Goal: Task Accomplishment & Management: Manage account settings

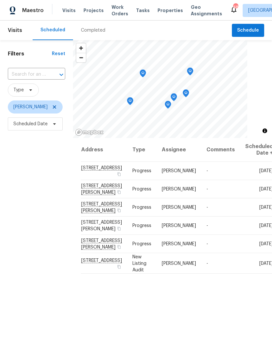
click at [96, 4] on div "Visits Projects Work Orders Tasks Properties Geo Assignments" at bounding box center [146, 10] width 168 height 13
click at [94, 10] on span "Projects" at bounding box center [93, 10] width 20 height 7
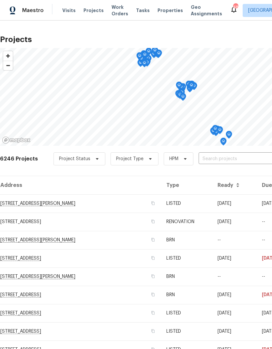
click at [234, 164] on input "text" at bounding box center [236, 159] width 75 height 10
type input "272 stonewood"
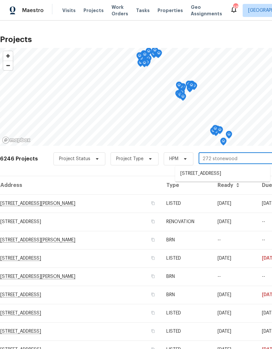
click at [247, 174] on li "272 Stonewood Crossing Dr, Boiling Springs, SC 29316" at bounding box center [222, 173] width 95 height 11
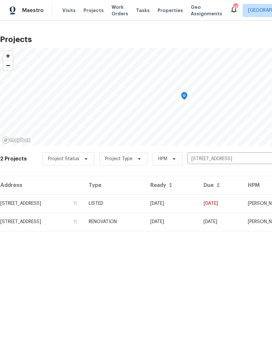
click at [21, 200] on td "272 Stonewood Crossing Dr, Boiling Springs, SC 29316" at bounding box center [41, 203] width 83 height 18
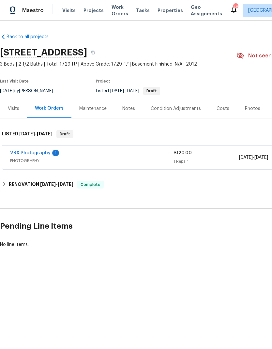
click at [223, 112] on div "Costs" at bounding box center [223, 108] width 13 height 7
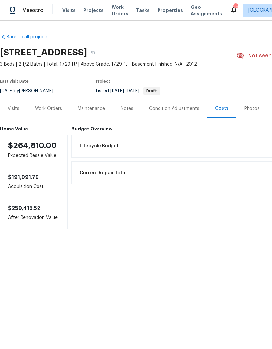
click at [15, 112] on div "Visits" at bounding box center [13, 108] width 11 height 7
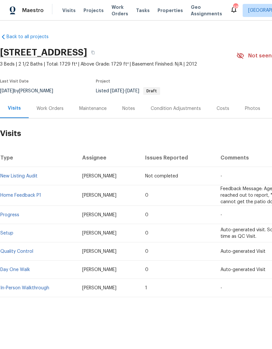
click at [58, 112] on div "Work Orders" at bounding box center [50, 108] width 27 height 7
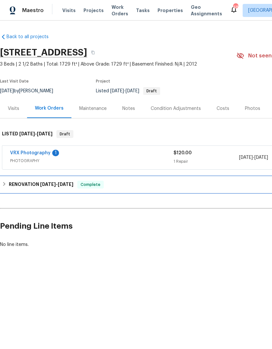
click at [183, 188] on div "RENOVATION 8/20/25 - 8/25/25 Complete" at bounding box center [184, 185] width 365 height 8
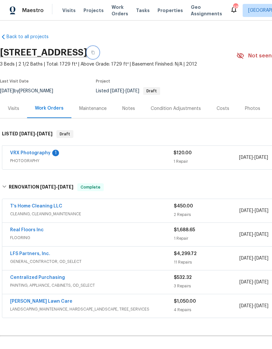
click at [95, 54] on icon "button" at bounding box center [93, 53] width 4 height 4
click at [128, 112] on div "Notes" at bounding box center [128, 108] width 13 height 7
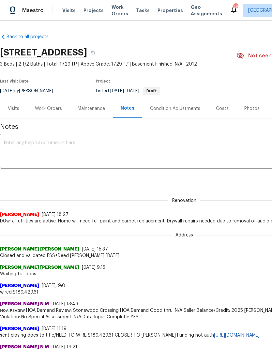
click at [96, 10] on span "Projects" at bounding box center [93, 10] width 20 height 7
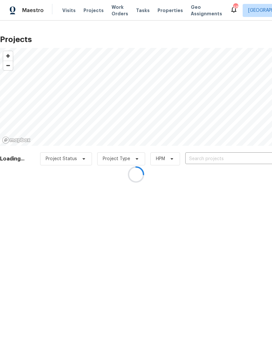
click at [231, 161] on div at bounding box center [136, 174] width 272 height 349
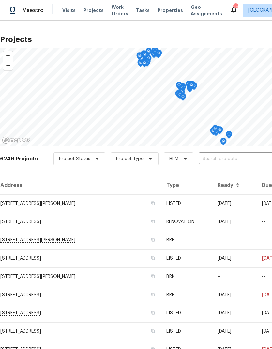
click at [219, 158] on input "text" at bounding box center [236, 159] width 75 height 10
type input "353 timber"
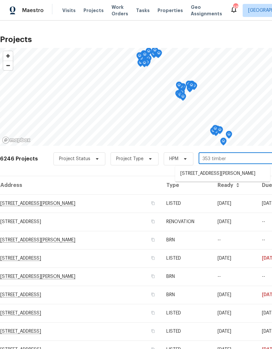
click at [243, 177] on li "353 Timberwood Dr, Woodruff, SC 29388" at bounding box center [222, 173] width 95 height 11
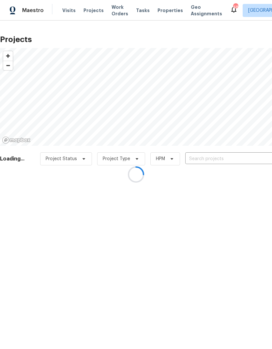
type input "353 Timberwood Dr, Woodruff, SC 29388"
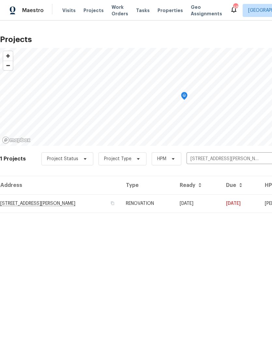
click at [17, 200] on td "353 Timberwood Dr, Woodruff, SC 29388" at bounding box center [60, 203] width 121 height 18
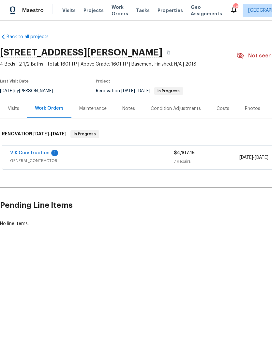
click at [224, 107] on div "Costs" at bounding box center [223, 108] width 13 height 7
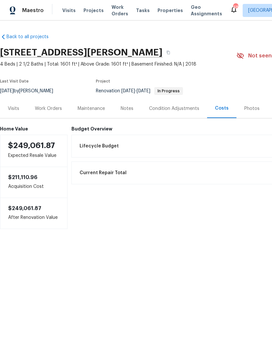
click at [250, 171] on div "Current Repair Total $4,207.15" at bounding box center [220, 173] width 289 height 14
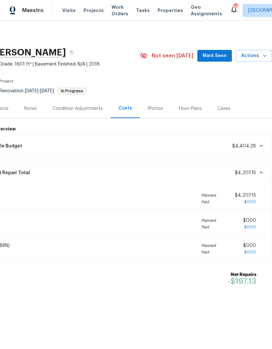
scroll to position [0, 97]
click at [245, 173] on span "$4,207.15" at bounding box center [245, 173] width 21 height 5
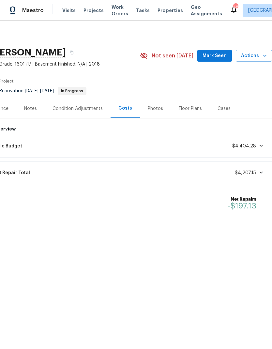
click at [249, 173] on span "$4,207.15" at bounding box center [245, 173] width 21 height 5
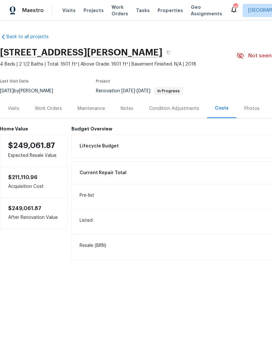
scroll to position [0, 0]
click at [170, 53] on icon "button" at bounding box center [168, 53] width 4 height 4
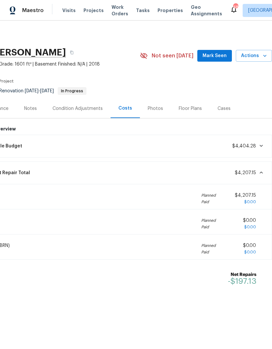
scroll to position [0, 97]
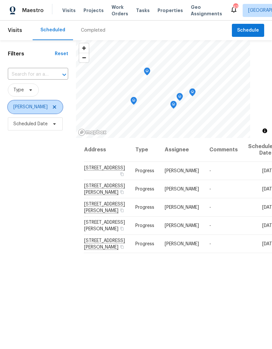
click at [53, 108] on icon at bounding box center [54, 106] width 3 height 3
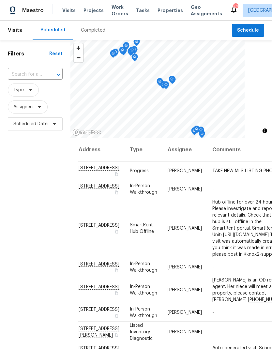
click at [28, 73] on input "text" at bounding box center [26, 74] width 37 height 10
type input "421 high"
click at [23, 90] on li "421 High Valley Blvd, Greenville, SC 29605" at bounding box center [35, 89] width 54 height 11
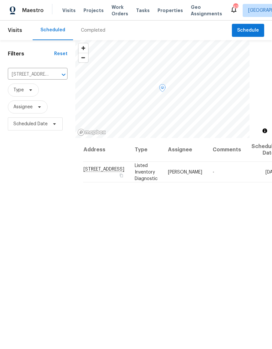
click at [0, 0] on icon at bounding box center [0, 0] width 0 height 0
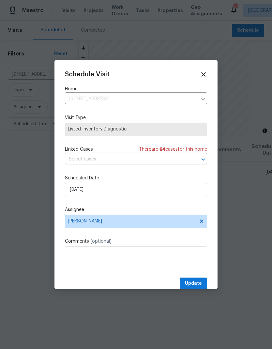
click at [204, 72] on icon at bounding box center [203, 74] width 7 height 7
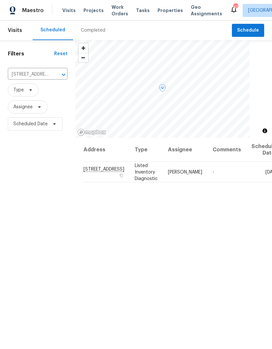
click at [0, 0] on icon at bounding box center [0, 0] width 0 height 0
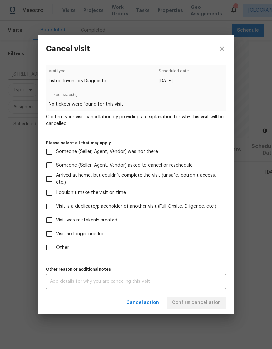
click at [48, 234] on input "Visit no longer needed" at bounding box center [49, 234] width 14 height 14
checkbox input "true"
click at [105, 283] on textarea at bounding box center [136, 281] width 172 height 5
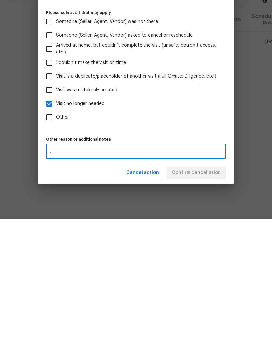
type textarea "."
click at [113, 292] on div "Cancel action Confirm cancellation" at bounding box center [136, 303] width 196 height 23
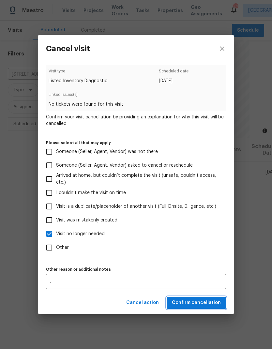
click at [214, 303] on span "Confirm cancellation" at bounding box center [196, 303] width 49 height 8
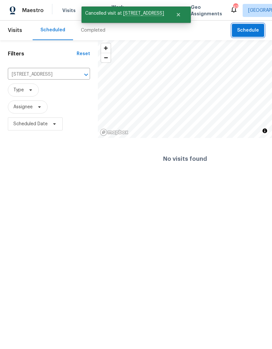
click at [257, 28] on span "Schedule" at bounding box center [248, 30] width 22 height 8
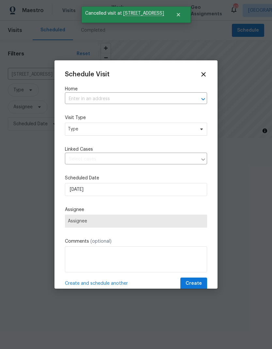
click at [184, 94] on input "text" at bounding box center [127, 99] width 124 height 10
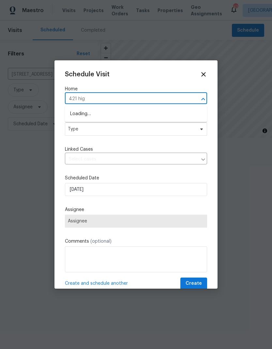
type input "421 high"
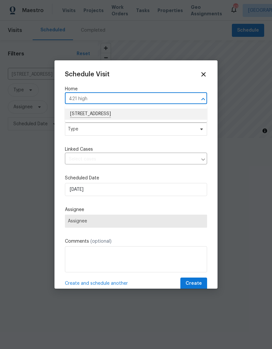
click at [147, 113] on li "421 High Valley Blvd, Greenville, SC 29605" at bounding box center [136, 114] width 142 height 11
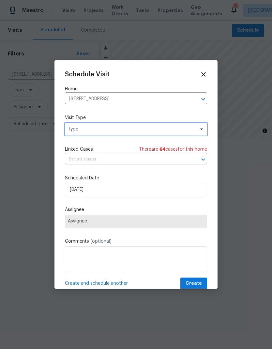
click at [140, 129] on span "Type" at bounding box center [131, 129] width 127 height 7
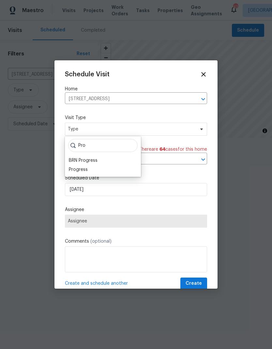
type input "Pro"
click at [83, 167] on div "Progress" at bounding box center [78, 169] width 19 height 7
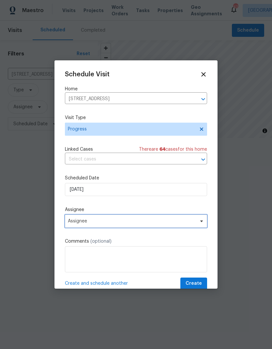
click at [119, 222] on span "Assignee" at bounding box center [132, 220] width 128 height 5
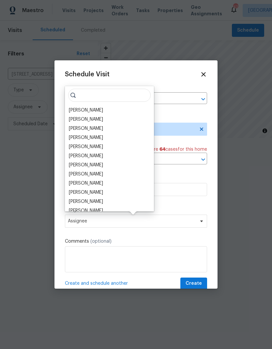
click at [88, 136] on div "[PERSON_NAME]" at bounding box center [86, 137] width 34 height 7
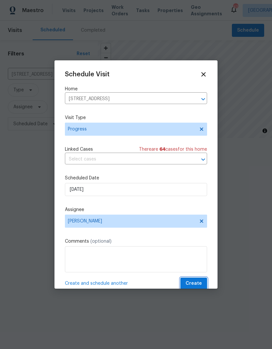
click at [202, 280] on button "Create" at bounding box center [193, 284] width 27 height 12
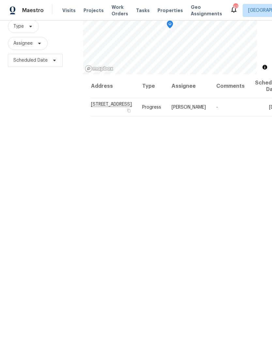
scroll to position [63, 0]
click at [94, 10] on span "Projects" at bounding box center [93, 10] width 20 height 7
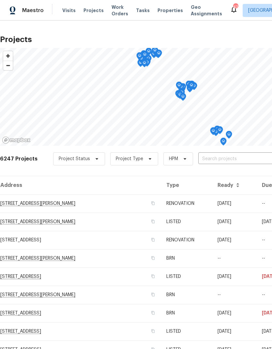
click at [219, 161] on input "text" at bounding box center [235, 159] width 75 height 10
type input "22 rust"
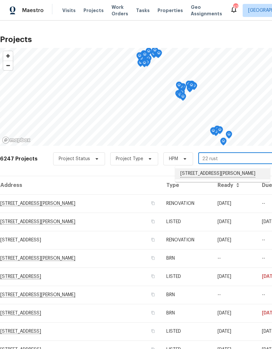
click at [215, 172] on li "22 Rustcraft Dr, Greer, SC 29651" at bounding box center [222, 173] width 95 height 11
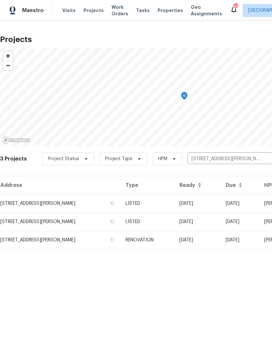
click at [54, 202] on td "22 Rustcraft Dr, Greer, SC 29651" at bounding box center [60, 203] width 120 height 18
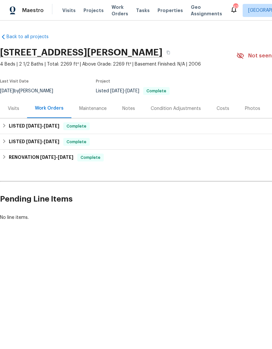
click at [10, 103] on div "Visits" at bounding box center [13, 108] width 27 height 19
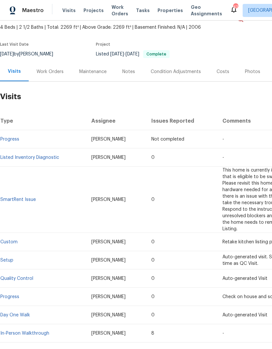
scroll to position [37, 0]
click at [53, 157] on link "Listed Inventory Diagnostic" at bounding box center [29, 157] width 59 height 5
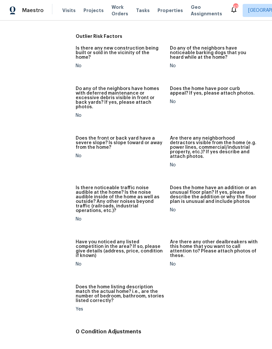
scroll to position [333, 0]
